Goal: Find specific page/section: Find specific page/section

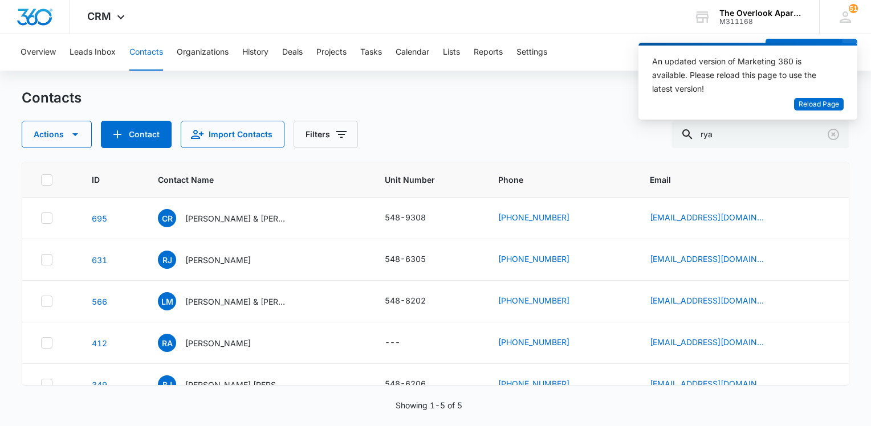
scroll to position [19, 0]
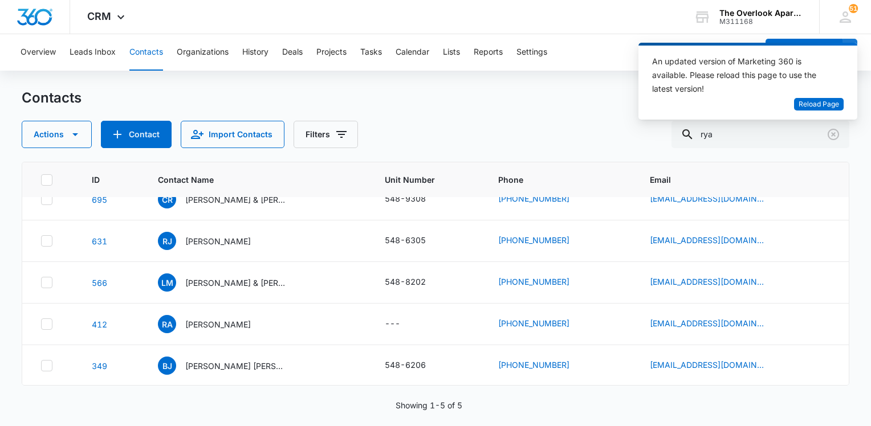
click at [156, 56] on button "Contacts" at bounding box center [146, 52] width 34 height 36
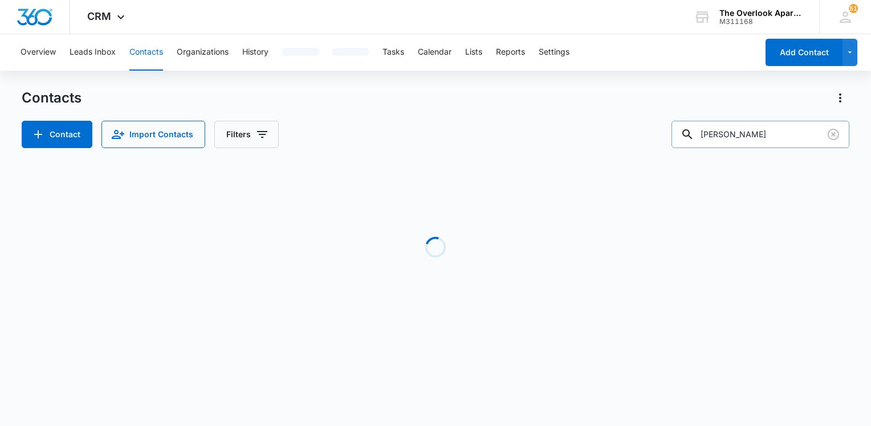
click at [786, 141] on input "robert" at bounding box center [760, 134] width 178 height 27
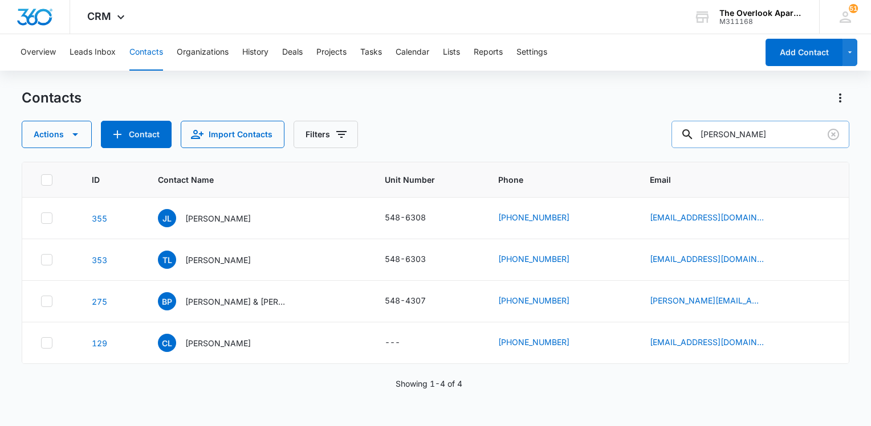
type input "lee chand"
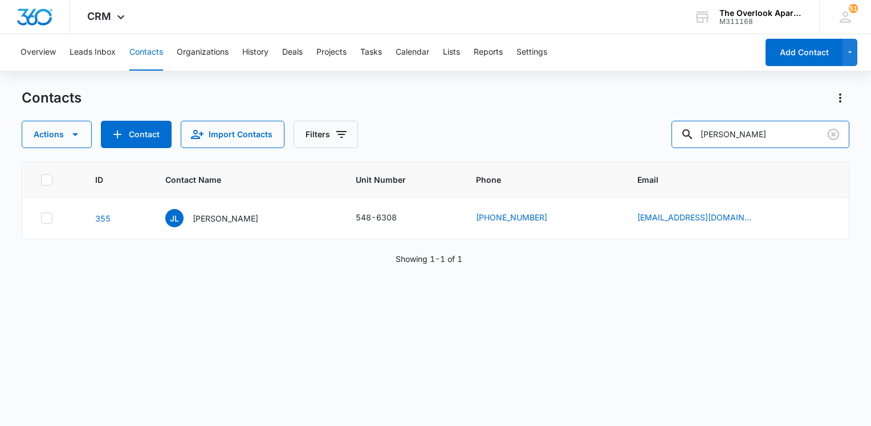
drag, startPoint x: 770, startPoint y: 141, endPoint x: 655, endPoint y: 122, distance: 116.7
click at [655, 122] on div "Actions Contact Import Contacts Filters lee chand" at bounding box center [435, 134] width 827 height 27
click at [738, 134] on input "text" at bounding box center [768, 134] width 161 height 27
click at [738, 135] on input "text" at bounding box center [768, 134] width 161 height 27
type input "olmo"
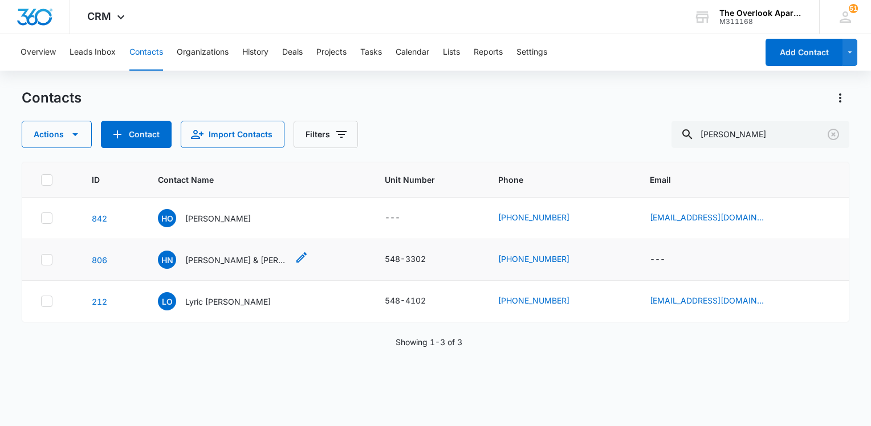
click at [236, 263] on p "Hannah Noemi Olmo Veigel & Steven Salgado" at bounding box center [236, 260] width 103 height 12
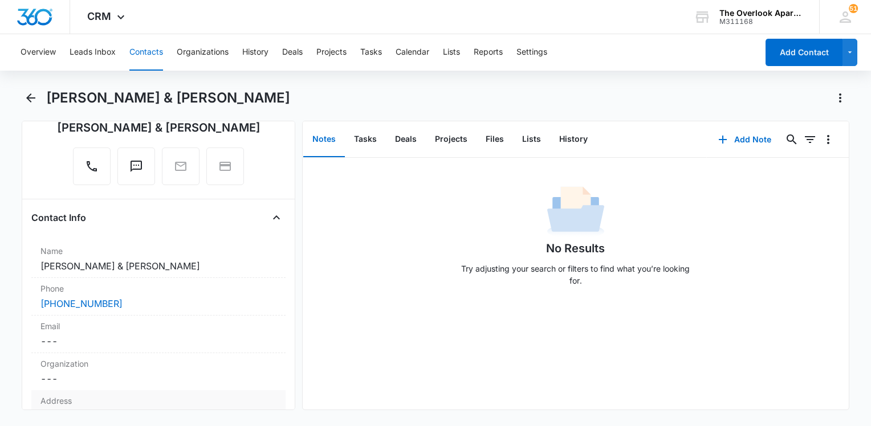
scroll to position [228, 0]
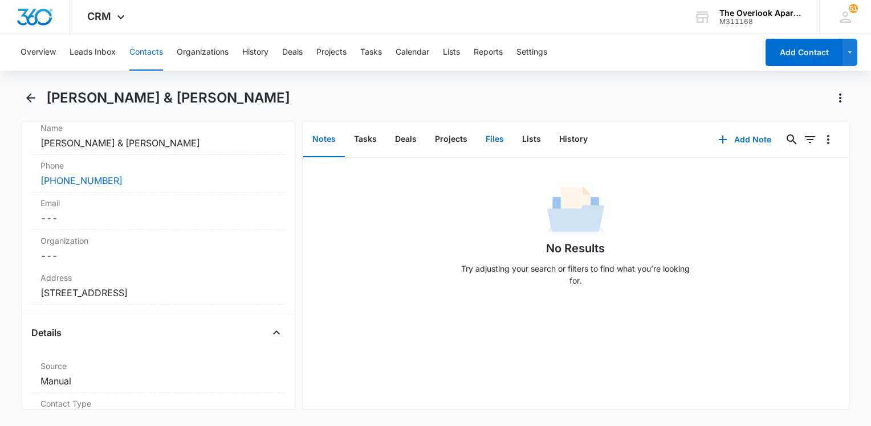
click at [489, 138] on button "Files" at bounding box center [494, 139] width 36 height 35
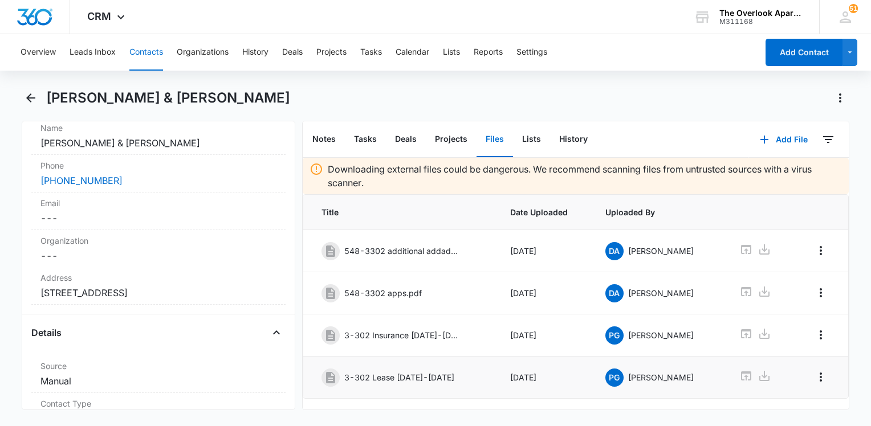
scroll to position [24, 0]
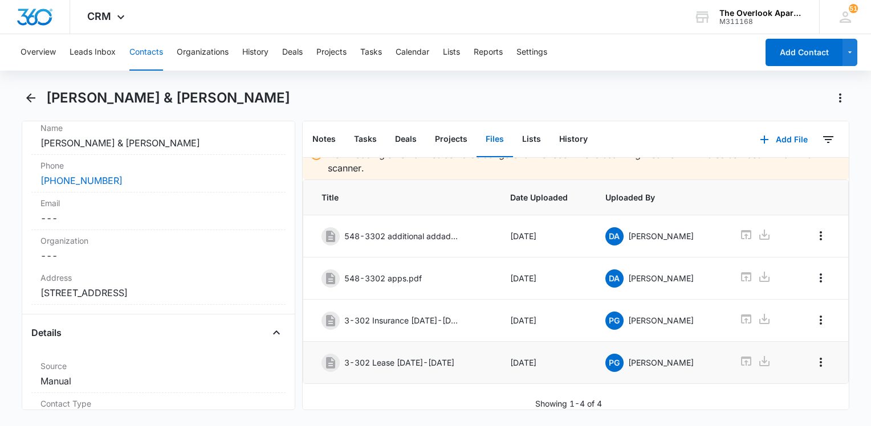
click at [732, 352] on td at bounding box center [758, 363] width 66 height 42
click at [739, 354] on icon at bounding box center [746, 361] width 14 height 14
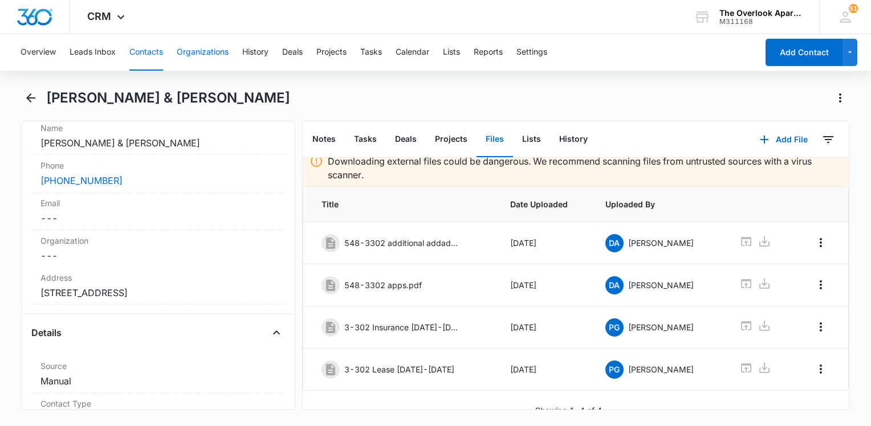
scroll to position [0, 0]
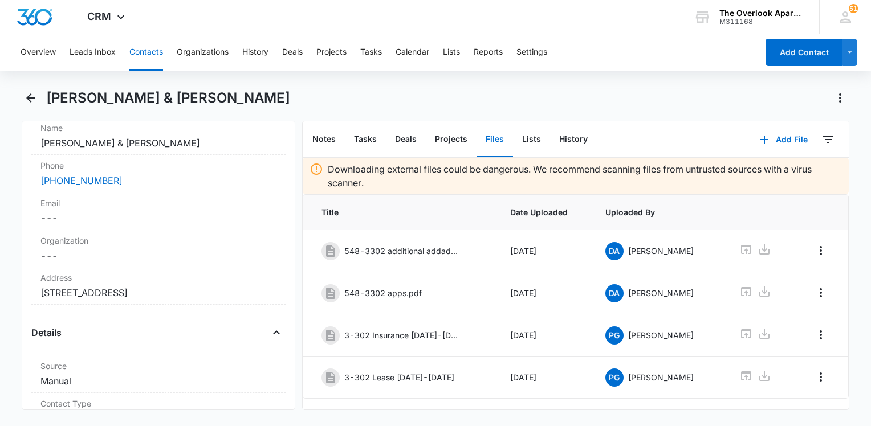
click at [481, 95] on div "Hannah Noemi Olmo Veigel & Steven Salgado" at bounding box center [447, 98] width 802 height 18
click at [146, 40] on button "Contacts" at bounding box center [146, 52] width 34 height 36
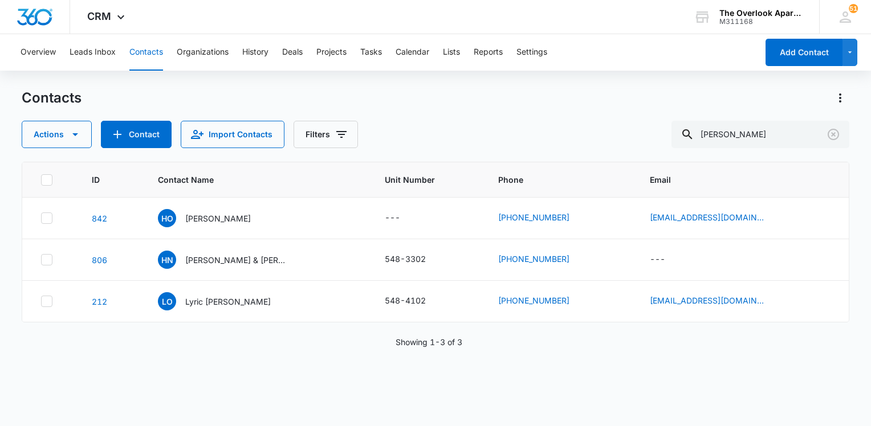
click at [146, 47] on button "Contacts" at bounding box center [146, 52] width 34 height 36
click at [736, 155] on div "Contacts Actions Contact Import Contacts Filters olmo ID Contact Name Unit Numb…" at bounding box center [435, 257] width 827 height 336
click at [749, 131] on input "olmo" at bounding box center [760, 134] width 178 height 27
click at [746, 133] on input "olmo" at bounding box center [760, 134] width 178 height 27
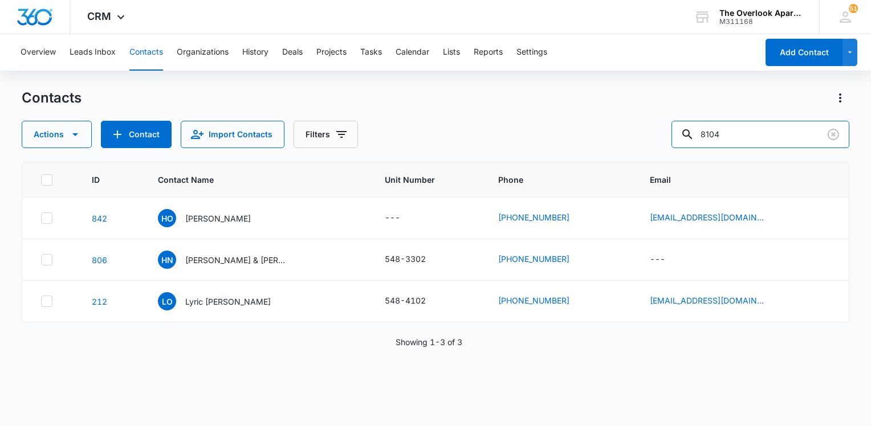
type input "8104"
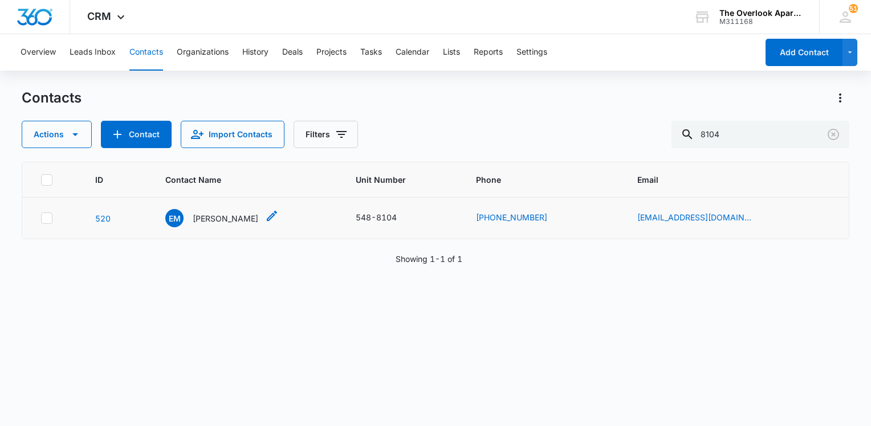
click at [235, 213] on p "Emma Miller" at bounding box center [226, 219] width 66 height 12
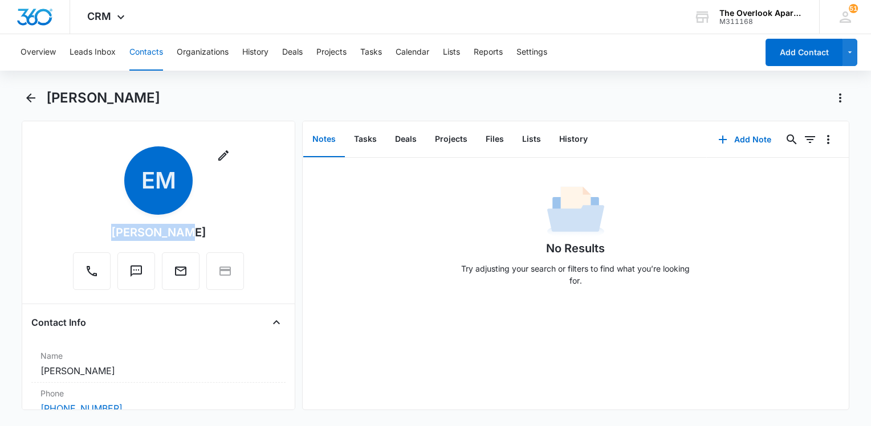
drag, startPoint x: 207, startPoint y: 229, endPoint x: 111, endPoint y: 236, distance: 97.1
click at [111, 236] on div "Remove EM Emma Miller" at bounding box center [158, 218] width 171 height 144
drag, startPoint x: 111, startPoint y: 236, endPoint x: 154, endPoint y: 238, distance: 43.9
copy div "Emma Miller"
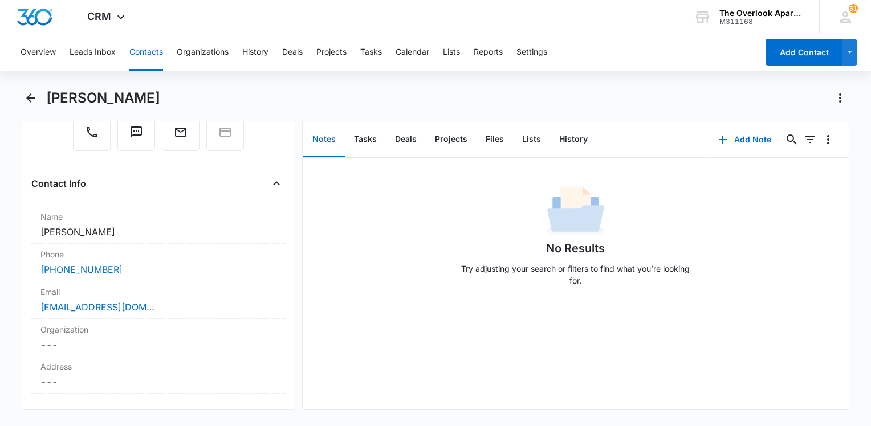
scroll to position [228, 0]
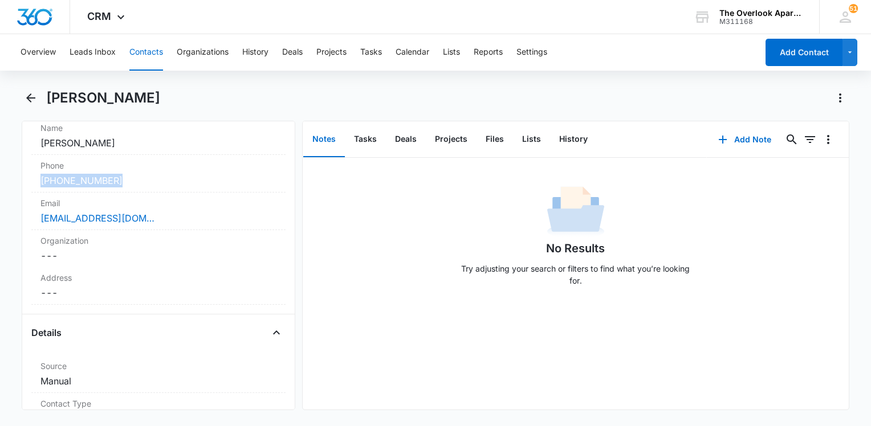
drag, startPoint x: 144, startPoint y: 178, endPoint x: 17, endPoint y: 180, distance: 127.1
click at [17, 180] on main "Emma Miller Remove EM Emma Miller Contact Info Name Cancel Save Changes Emma Mi…" at bounding box center [435, 256] width 871 height 335
drag, startPoint x: 17, startPoint y: 180, endPoint x: 82, endPoint y: 178, distance: 65.0
copy link "(971) 334-1263"
click at [495, 133] on button "Files" at bounding box center [494, 139] width 36 height 35
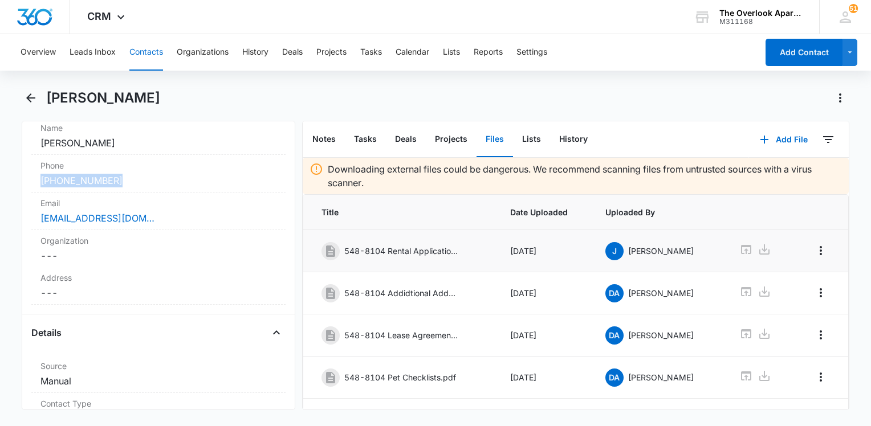
click at [741, 245] on icon at bounding box center [746, 249] width 10 height 9
click at [173, 170] on label "Phone" at bounding box center [158, 166] width 236 height 12
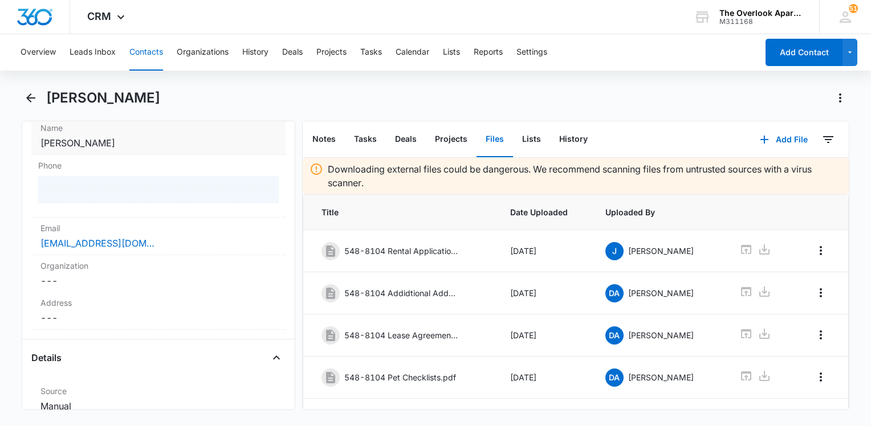
click at [183, 124] on label "Name" at bounding box center [158, 128] width 236 height 12
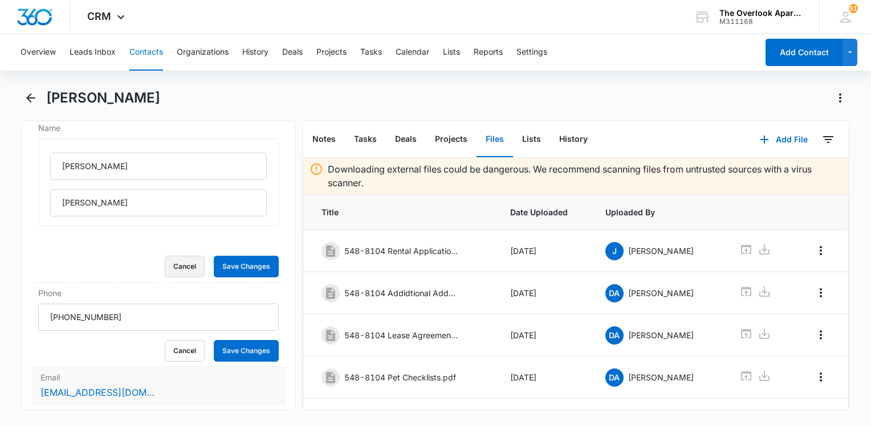
click at [180, 261] on button "Cancel" at bounding box center [185, 267] width 40 height 22
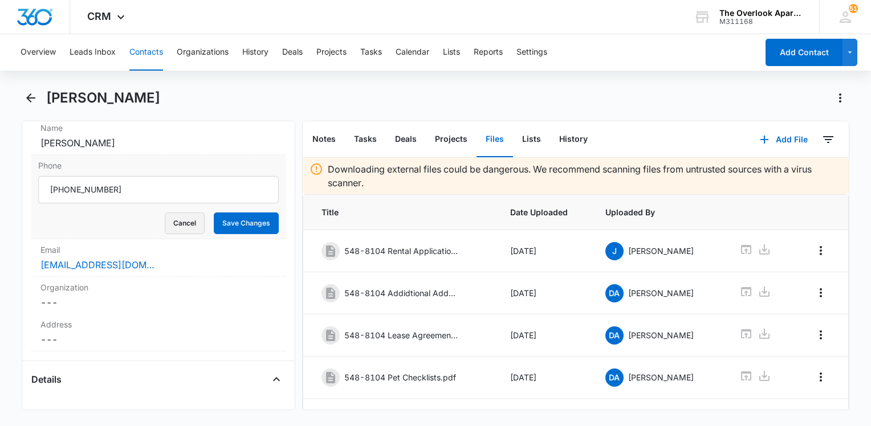
click at [169, 230] on button "Cancel" at bounding box center [185, 224] width 40 height 22
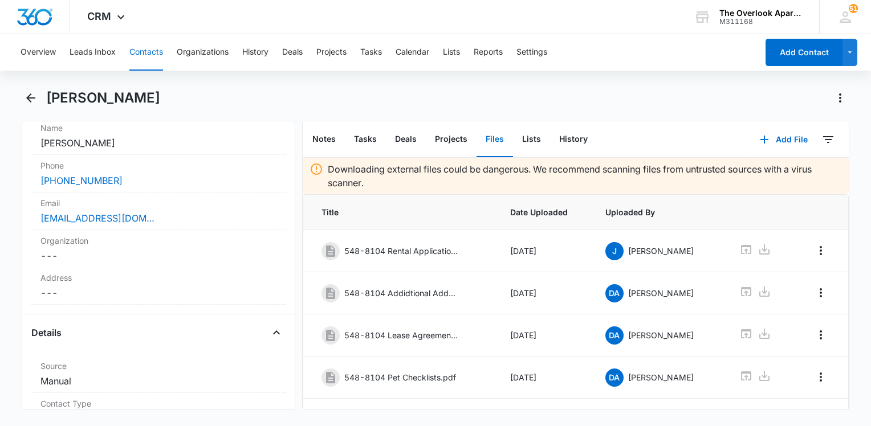
click at [358, 85] on div "Overview Leads Inbox Contacts Organizations History Deals Projects Tasks Calend…" at bounding box center [435, 229] width 871 height 390
